Goal: Check status: Check status

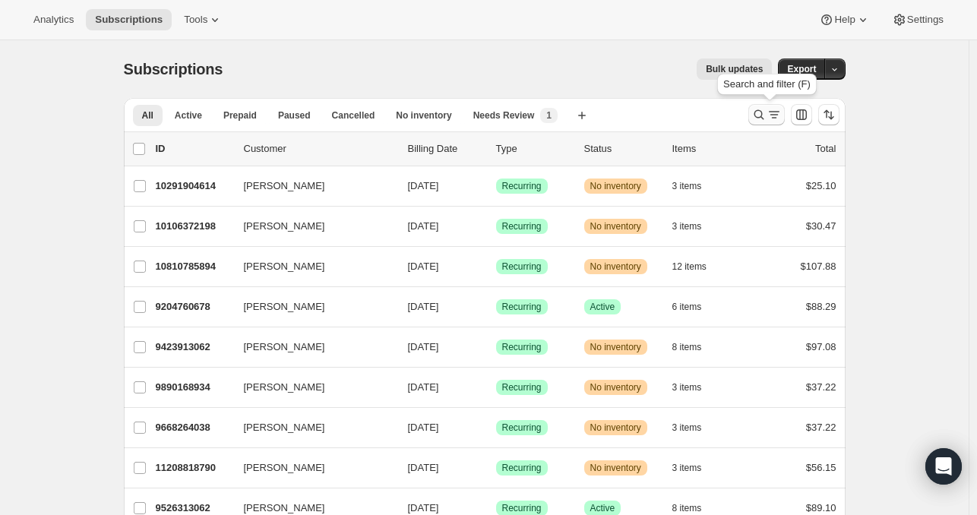
click at [761, 115] on icon "Search and filter results" at bounding box center [758, 114] width 15 height 15
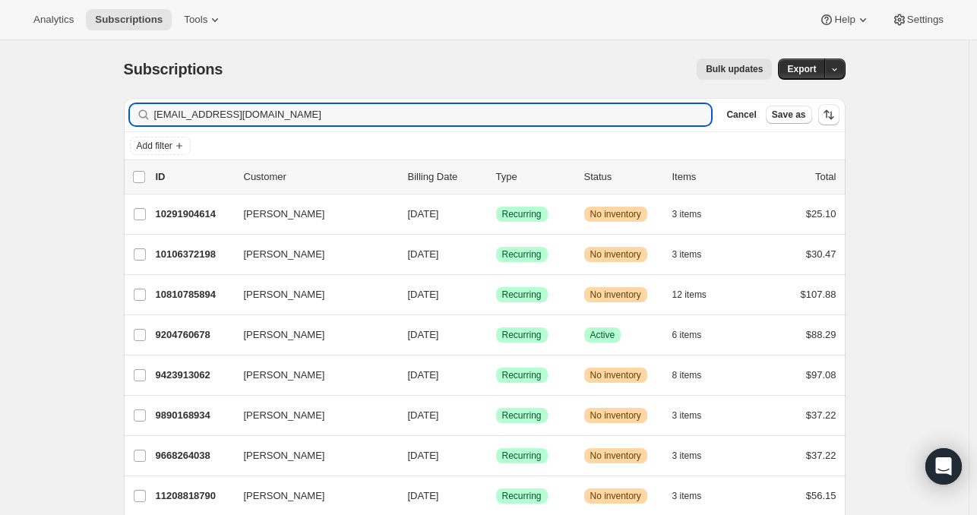
type input "[EMAIL_ADDRESS][DOMAIN_NAME]"
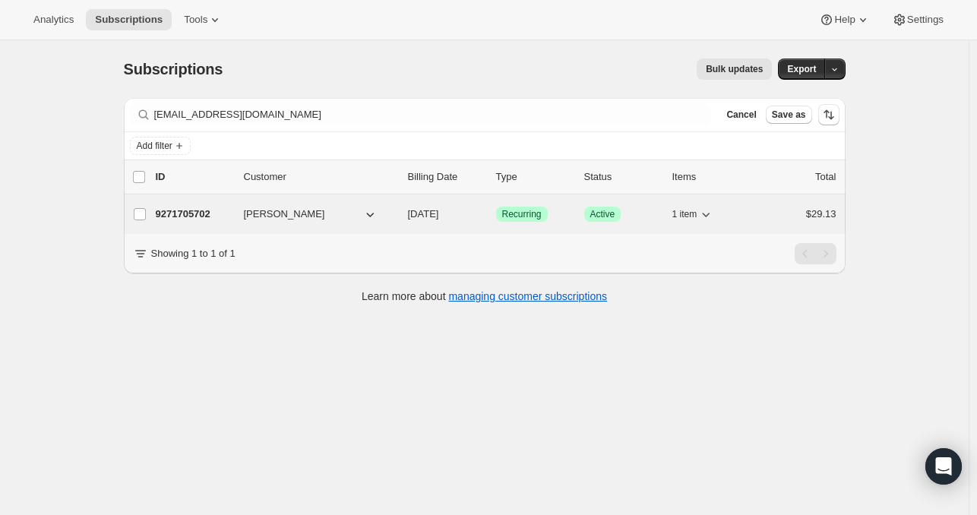
click at [200, 214] on p "9271705702" at bounding box center [194, 214] width 76 height 15
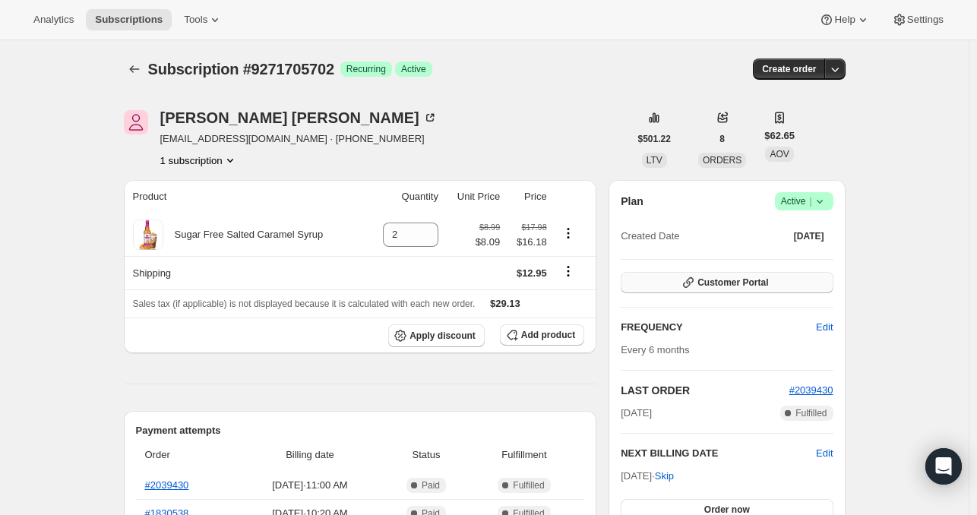
click at [712, 286] on span "Customer Portal" at bounding box center [733, 283] width 71 height 12
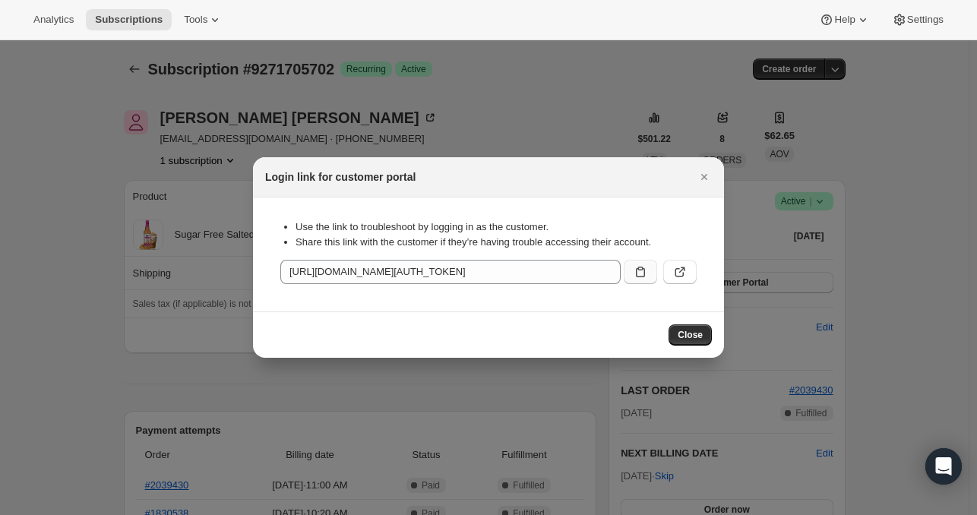
click at [640, 280] on button ":rc8:" at bounding box center [640, 272] width 33 height 24
